Goal: Transaction & Acquisition: Purchase product/service

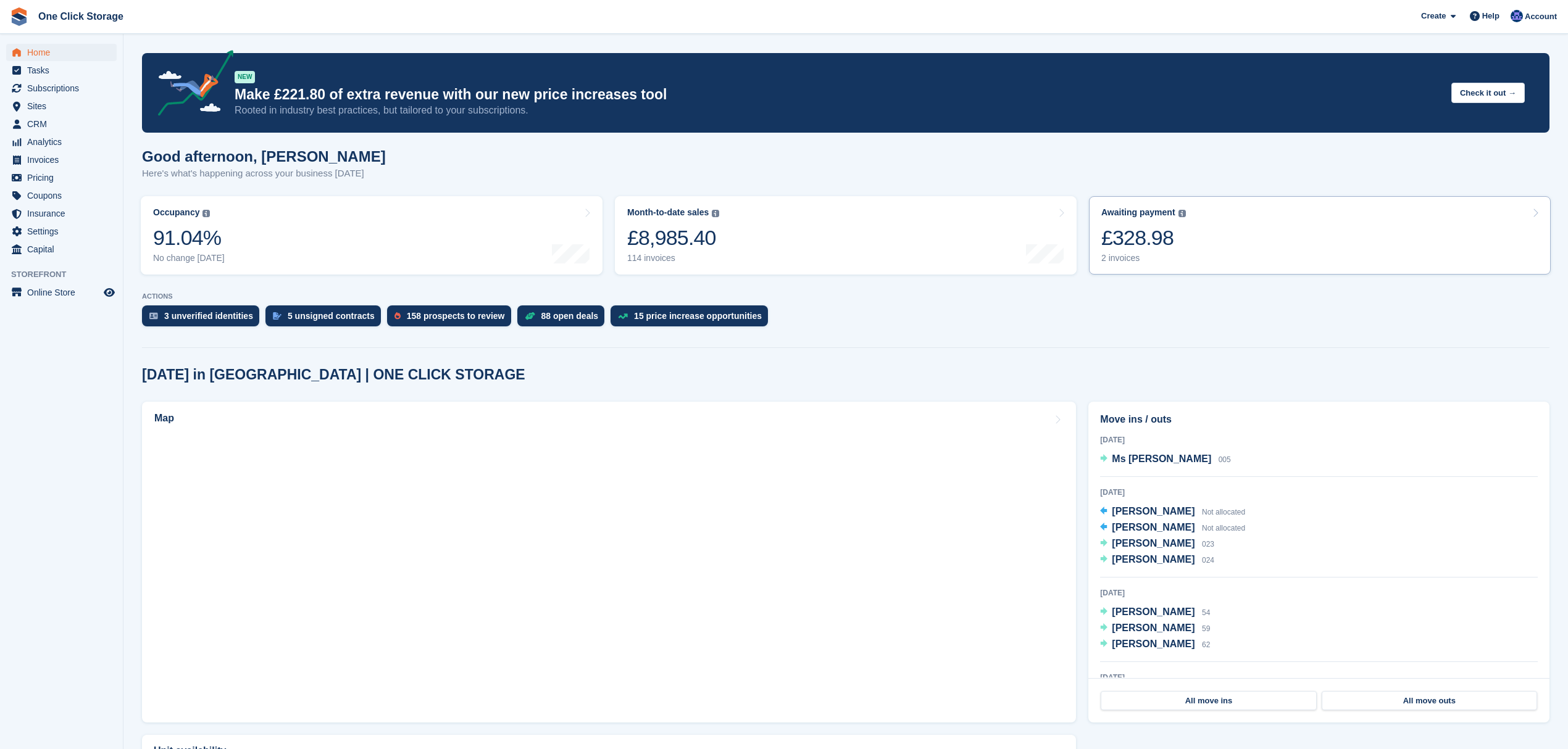
click at [1125, 230] on div "£328.98" at bounding box center [1144, 237] width 85 height 25
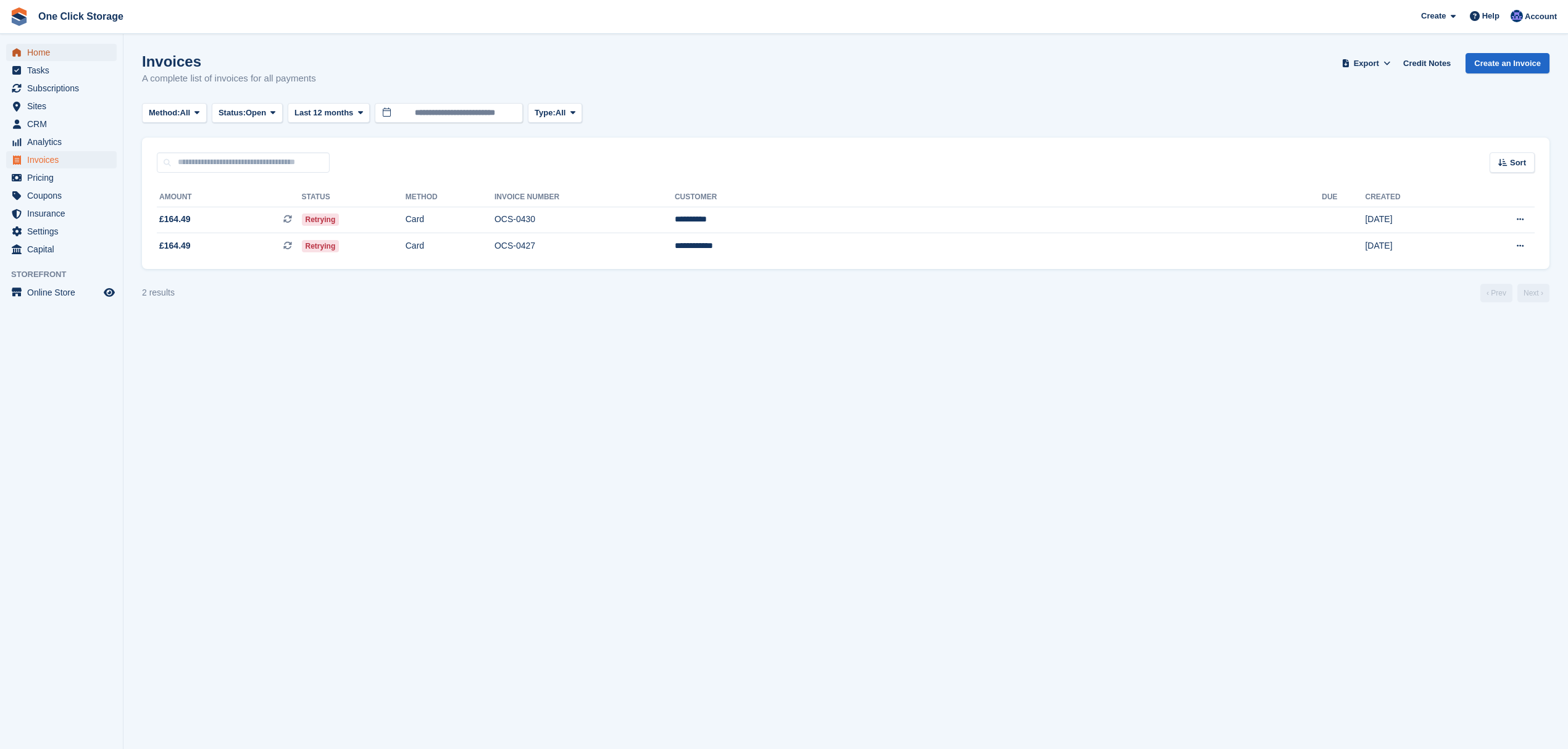
click at [63, 56] on span "Home" at bounding box center [63, 53] width 74 height 17
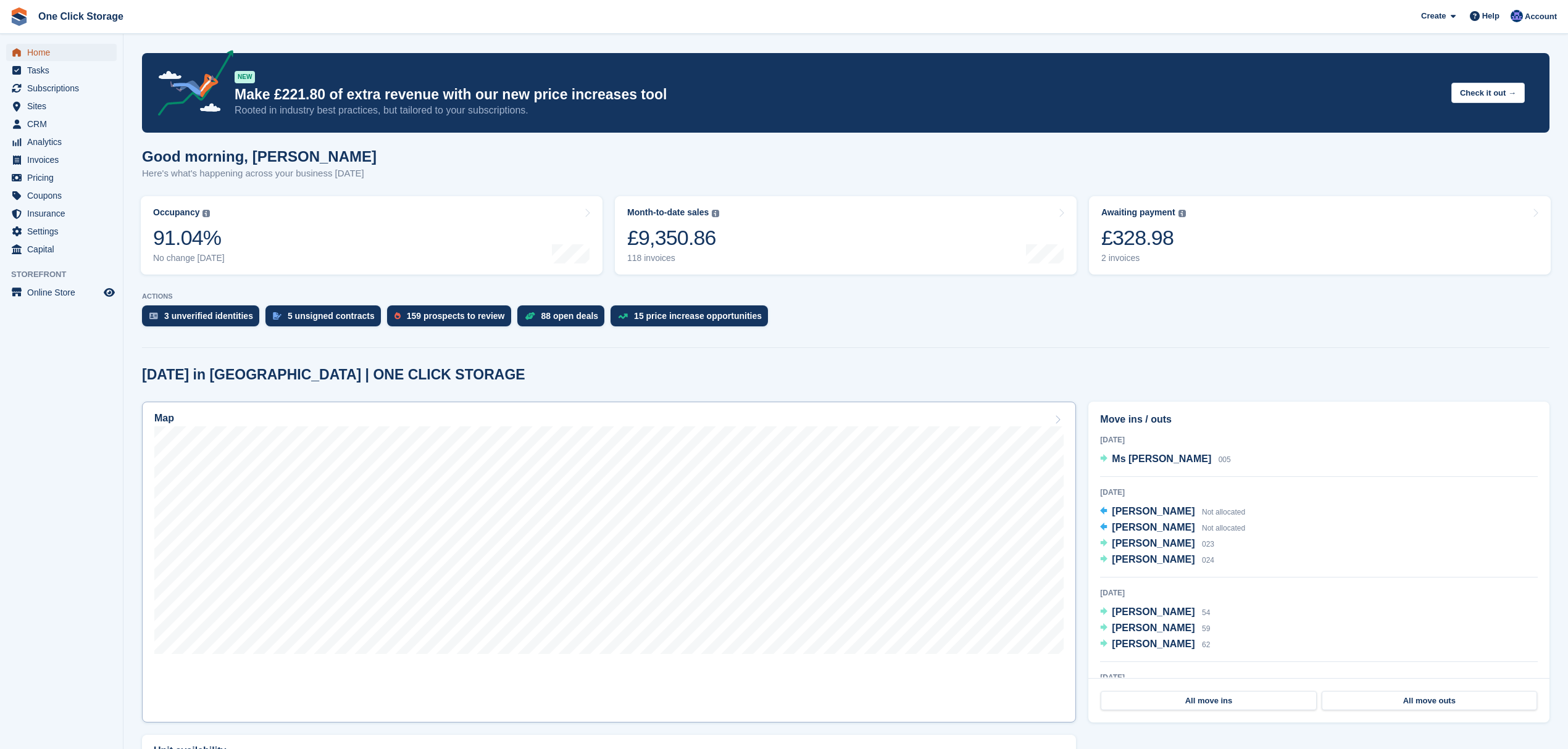
click at [45, 44] on span "Home" at bounding box center [63, 53] width 74 height 17
click at [43, 53] on span "Home" at bounding box center [63, 53] width 74 height 17
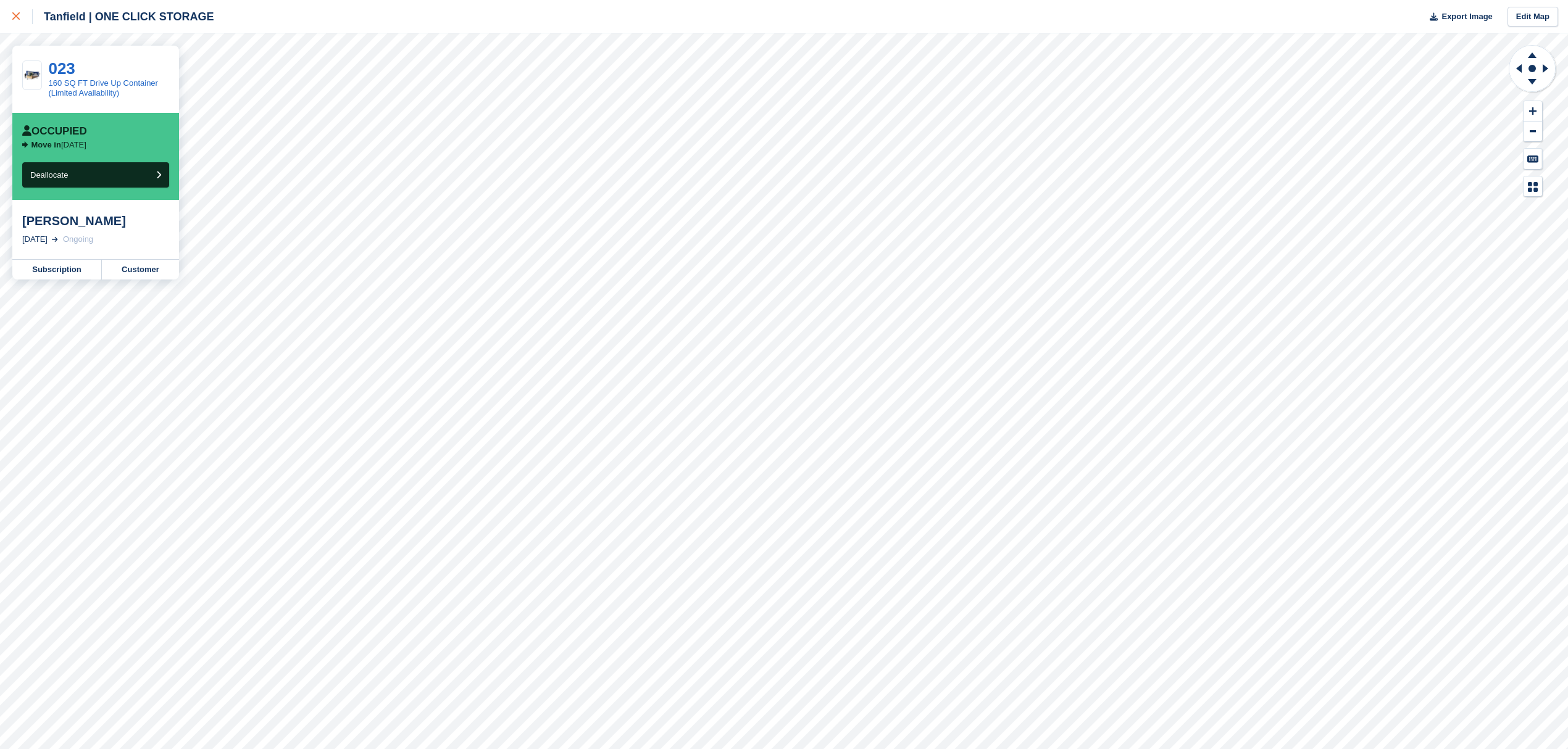
click at [10, 18] on link at bounding box center [16, 16] width 33 height 34
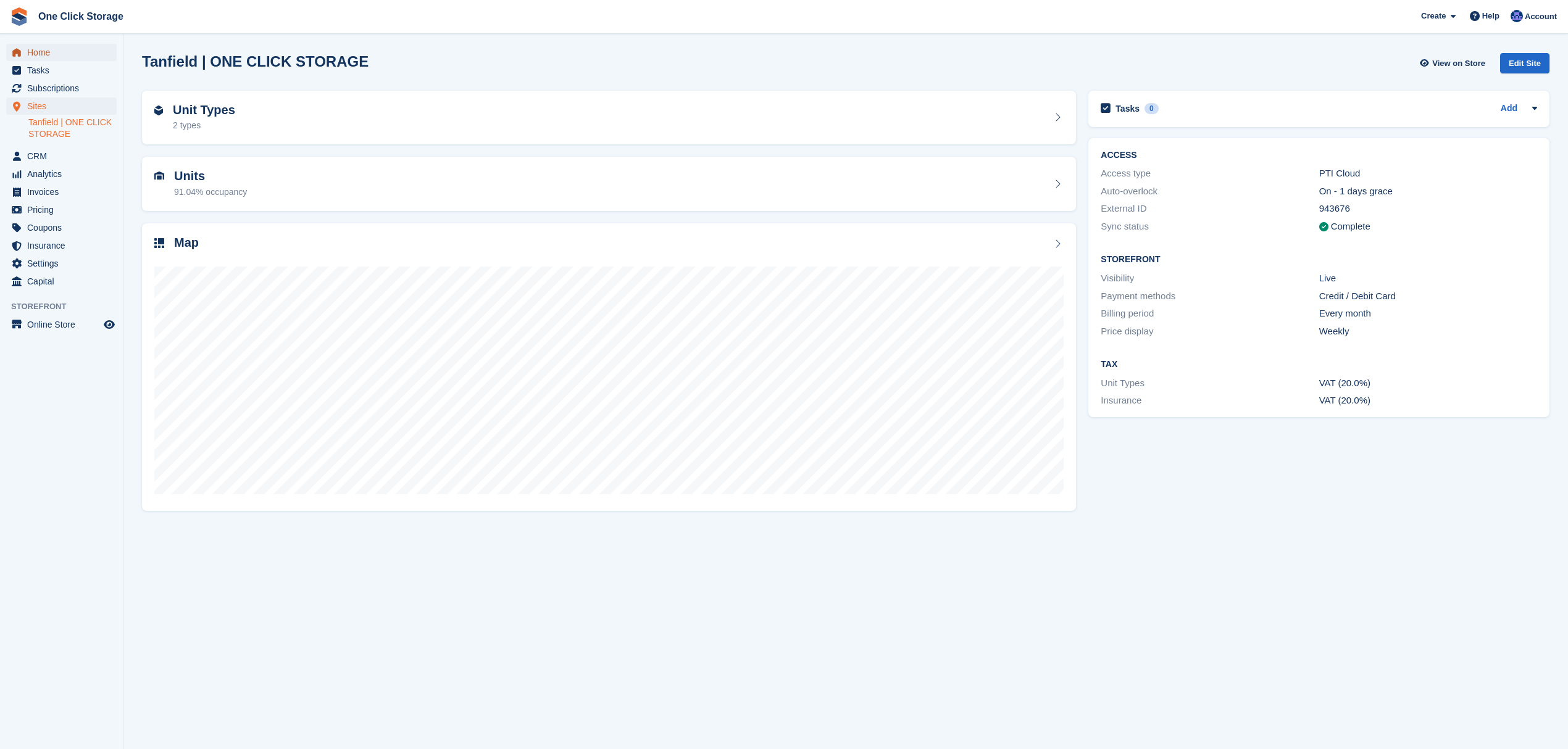
click at [42, 48] on span "Home" at bounding box center [63, 53] width 74 height 17
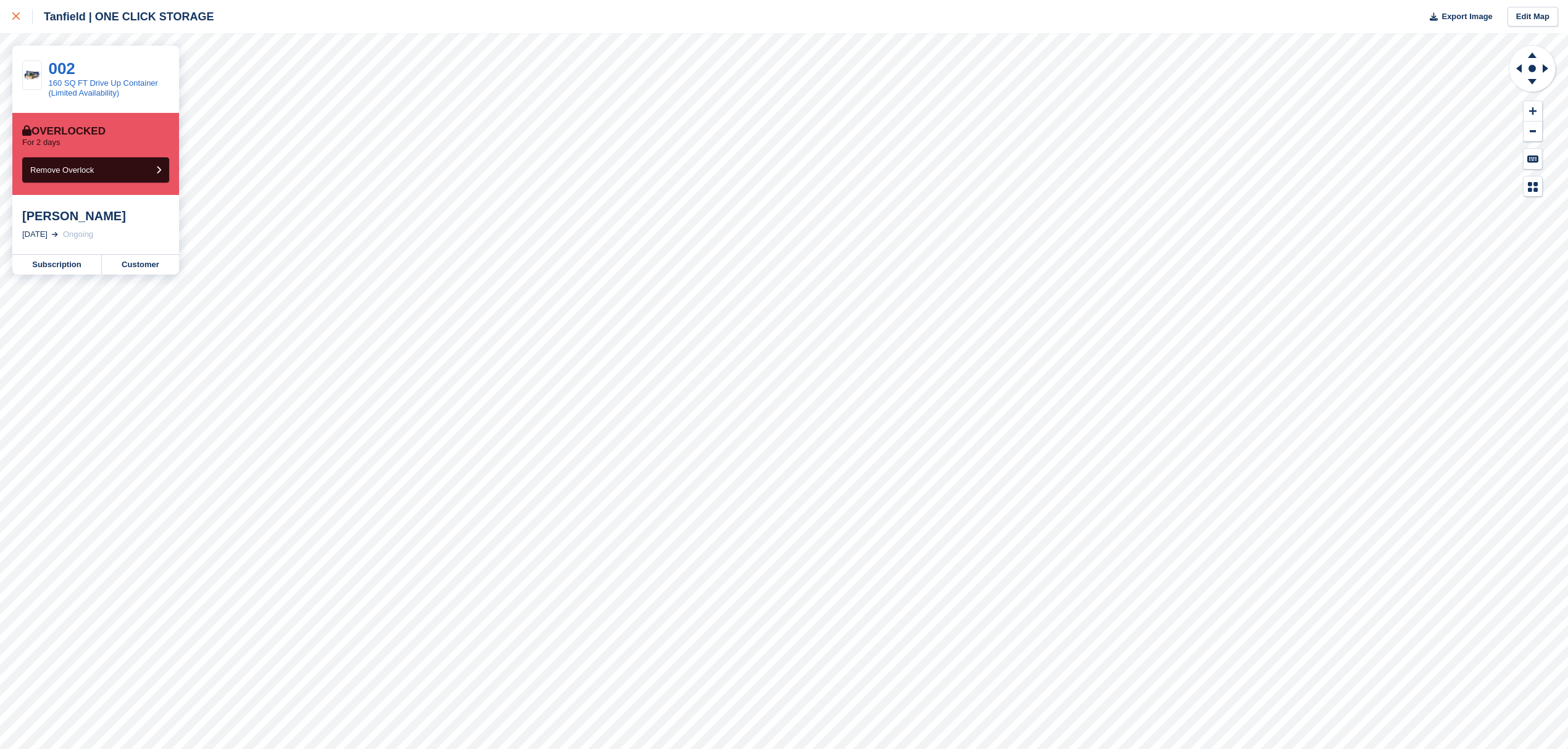
click at [20, 12] on div at bounding box center [22, 16] width 20 height 14
click at [16, 18] on icon at bounding box center [16, 16] width 8 height 8
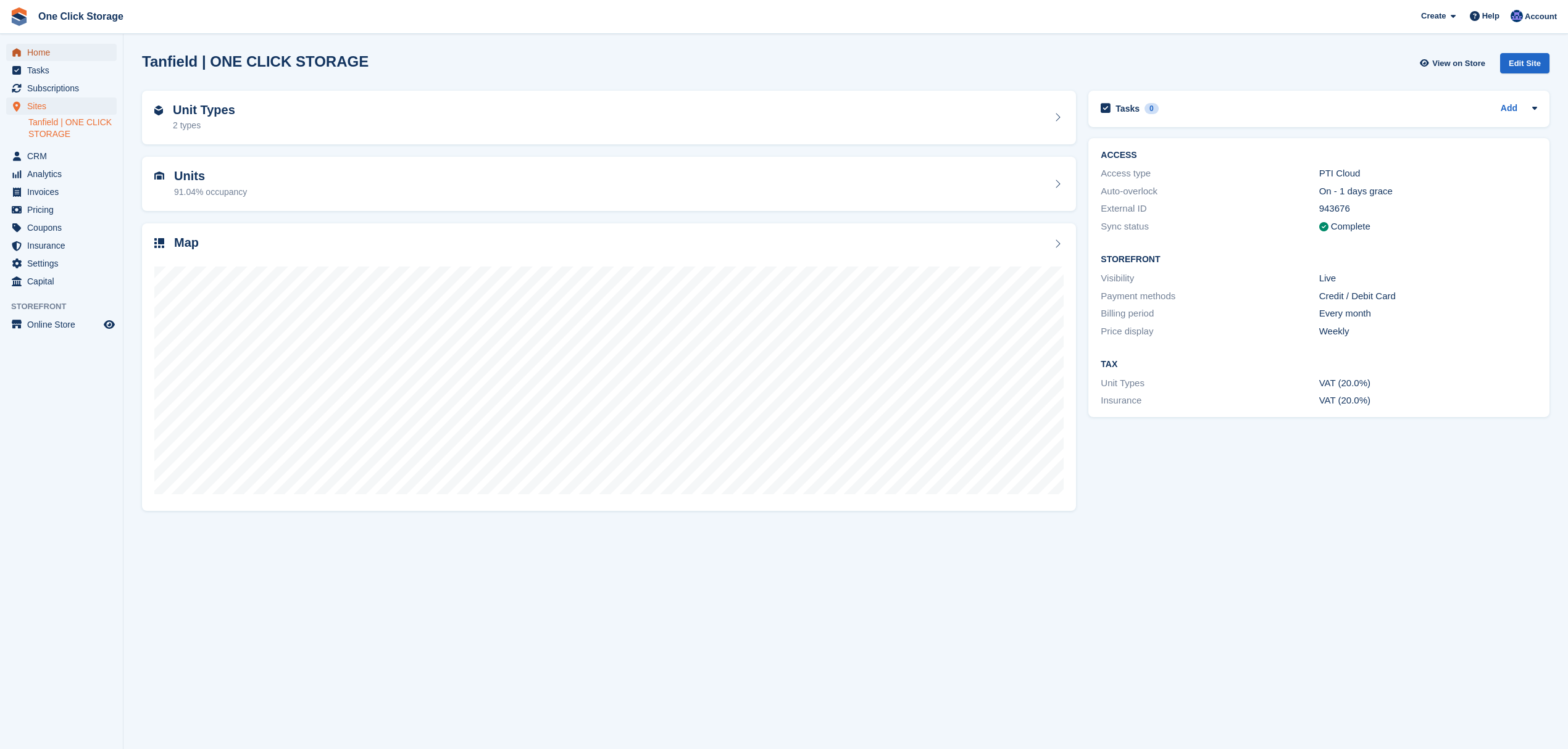
click at [40, 53] on span "Home" at bounding box center [63, 53] width 74 height 17
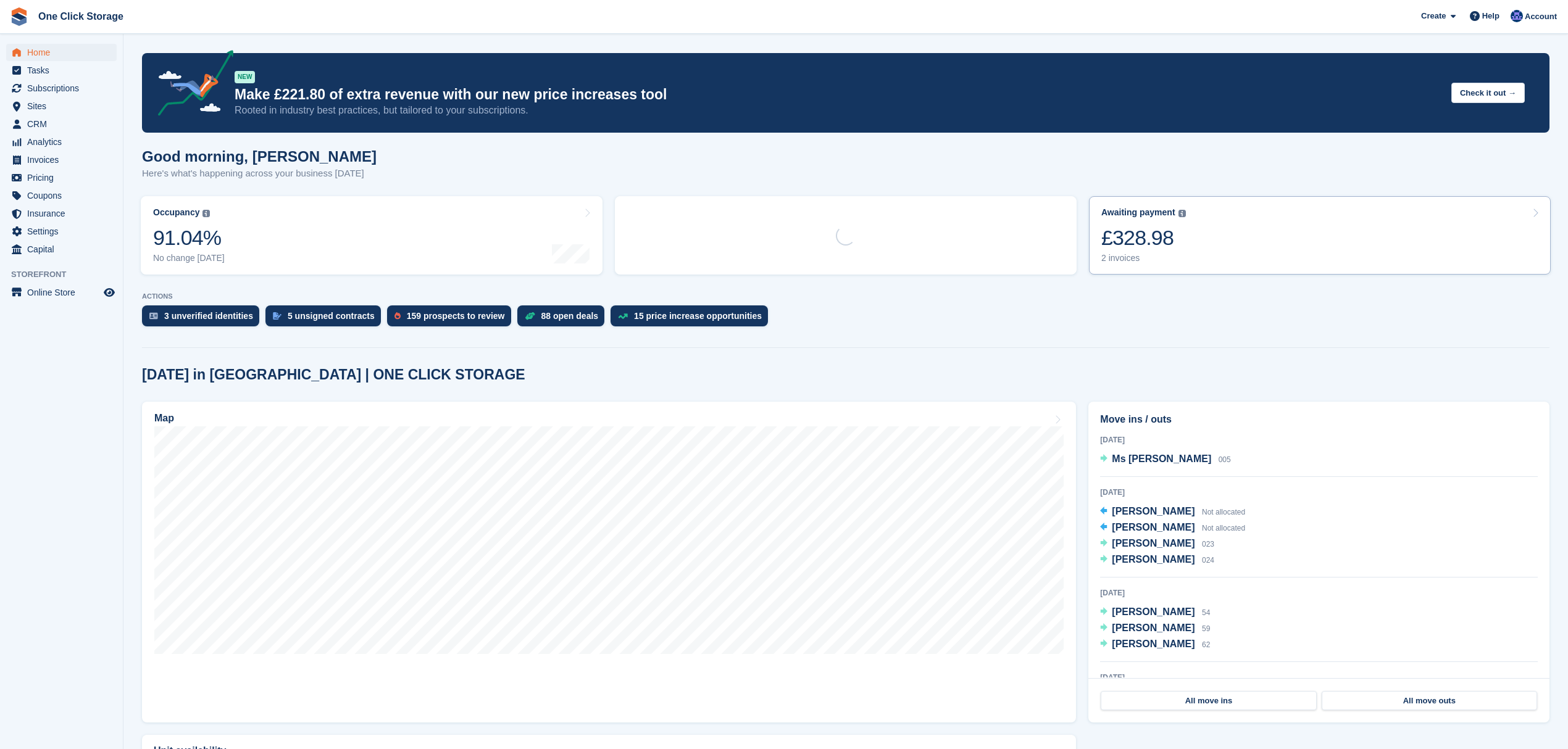
click at [1219, 249] on link "Awaiting payment The total outstanding balance on all open invoices. £328.98 2 …" at bounding box center [1320, 236] width 462 height 79
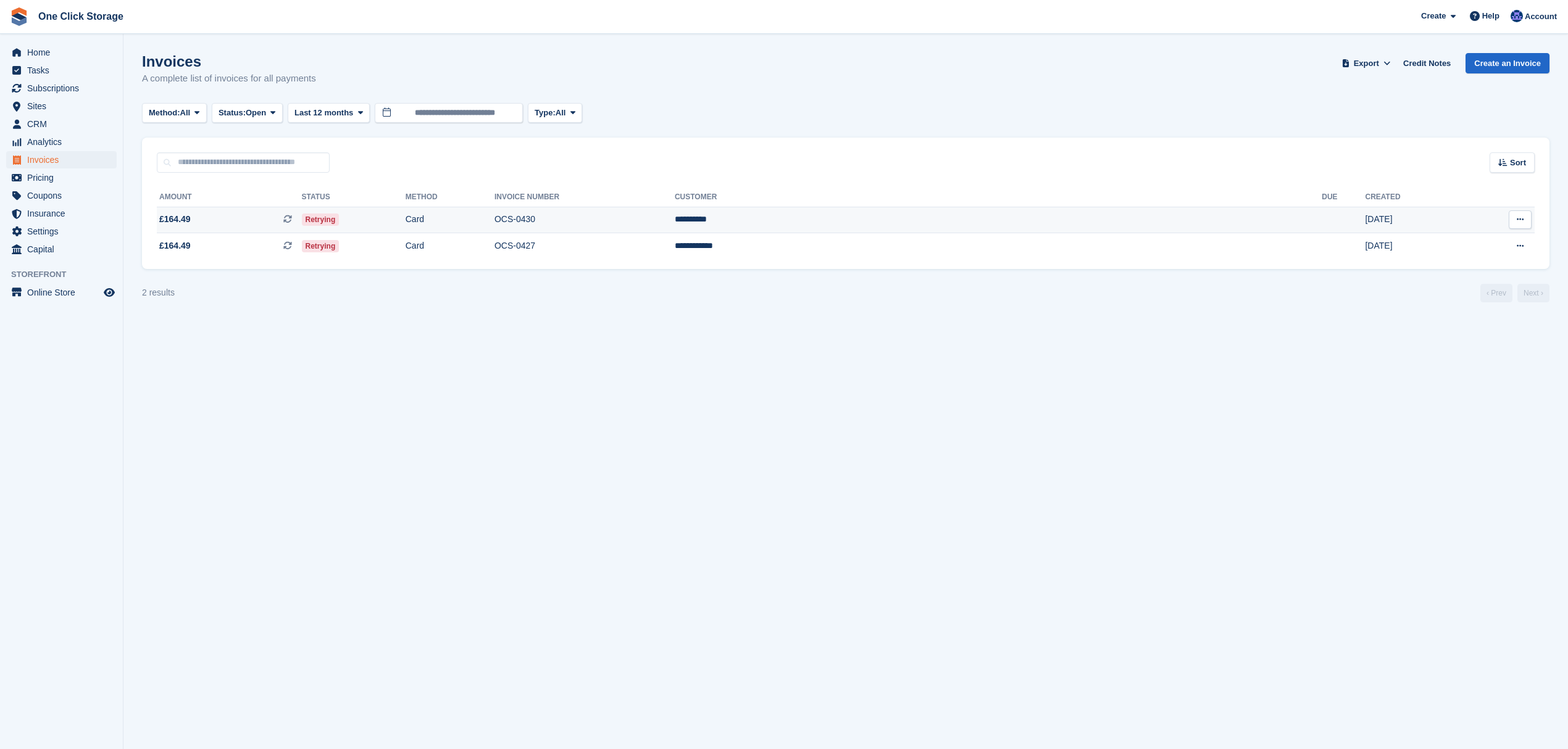
click at [260, 225] on span "£164.49 This is a recurring subscription invoice." at bounding box center [229, 218] width 145 height 12
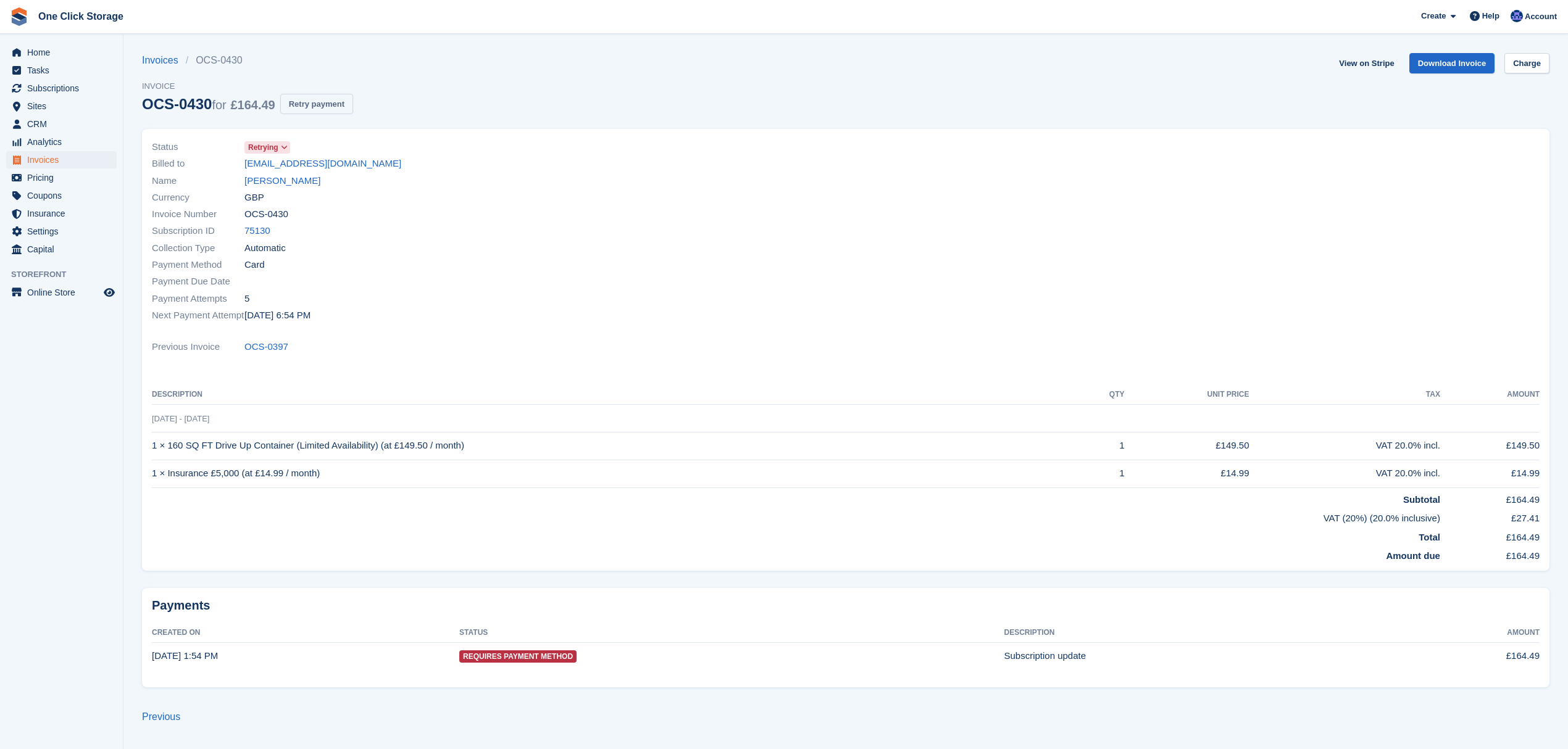
click at [326, 95] on button "Retry payment" at bounding box center [316, 104] width 73 height 20
click at [33, 55] on span "Home" at bounding box center [63, 53] width 74 height 17
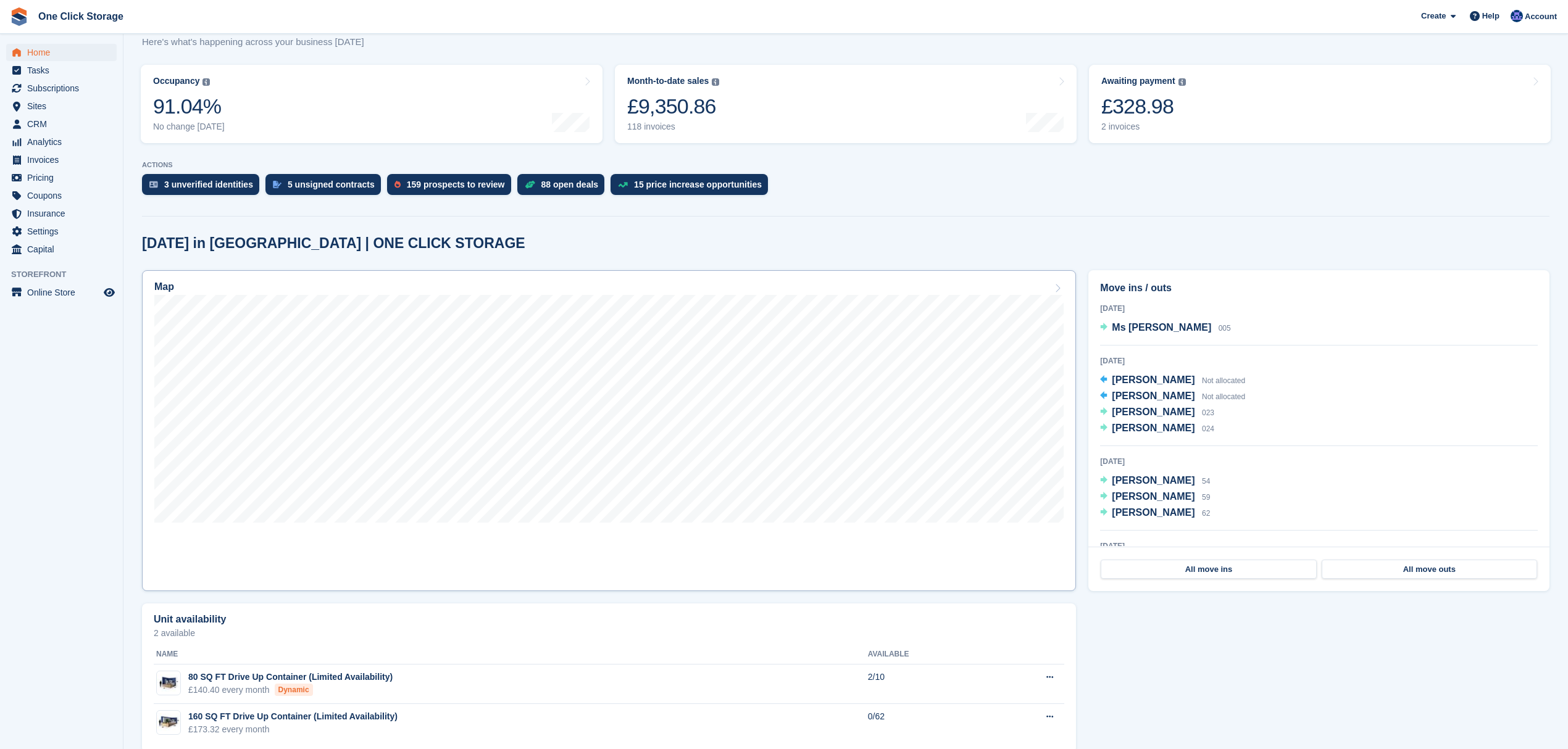
scroll to position [154, 0]
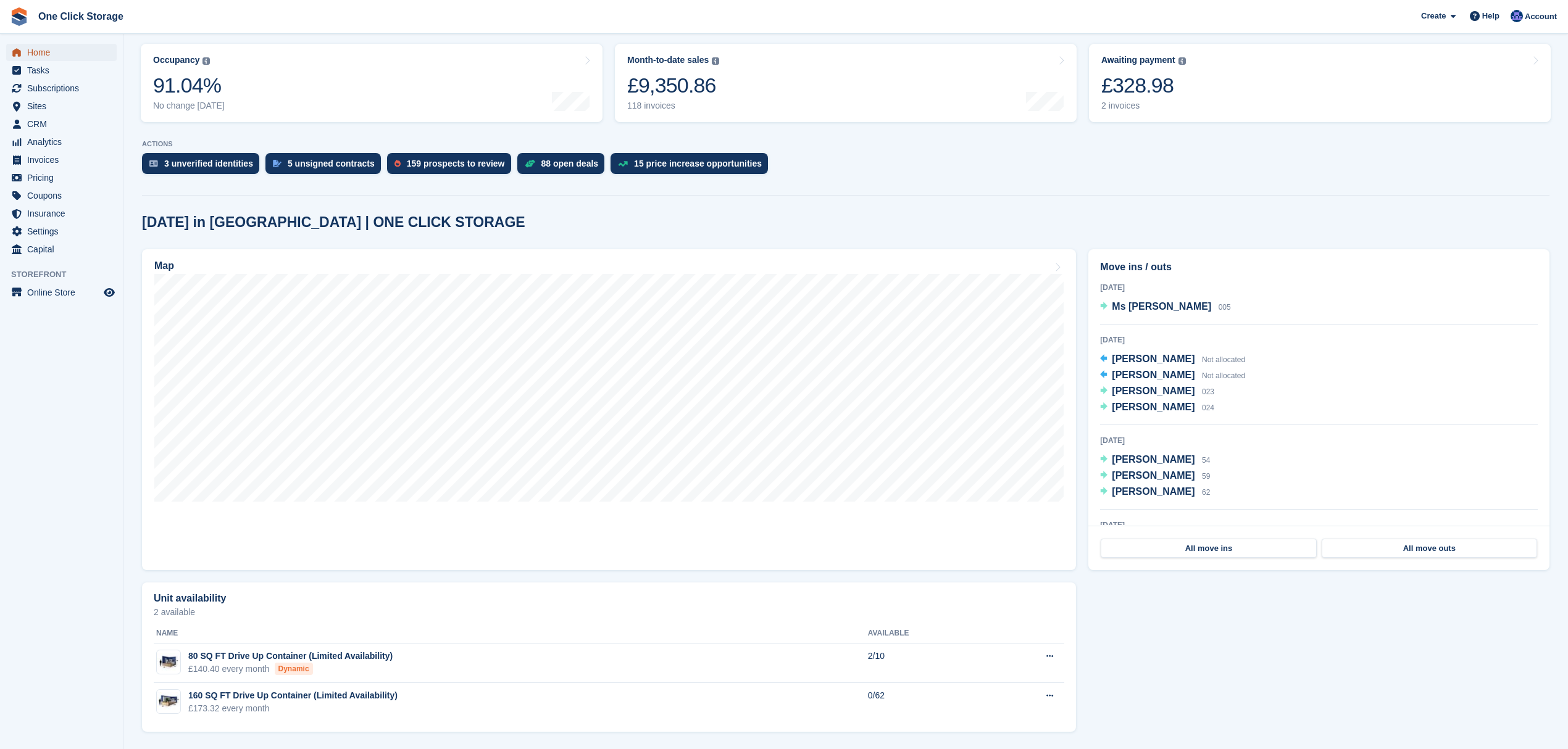
click at [52, 49] on span "Home" at bounding box center [63, 53] width 74 height 17
